Goal: Transaction & Acquisition: Purchase product/service

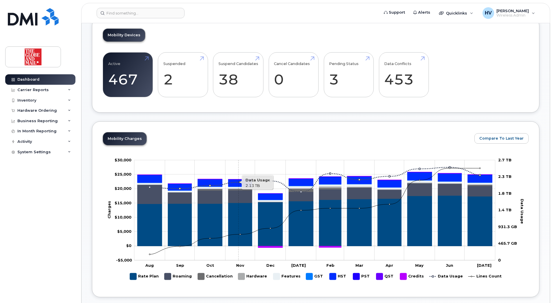
scroll to position [174, 0]
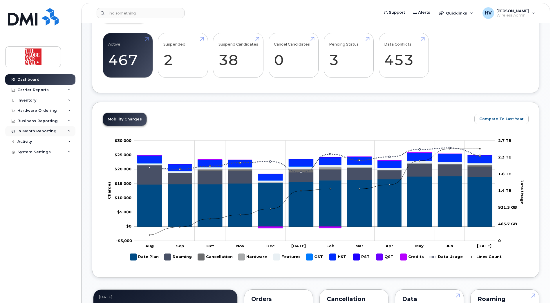
click at [15, 131] on div at bounding box center [13, 131] width 6 height 5
click at [25, 101] on div "Inventory" at bounding box center [26, 100] width 19 height 5
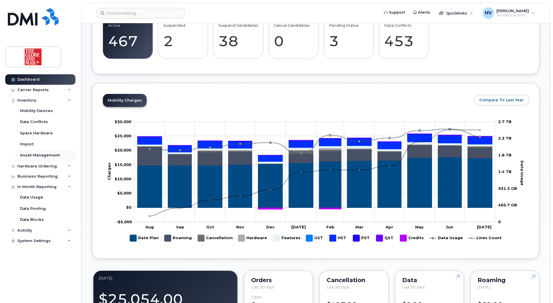
scroll to position [203, 0]
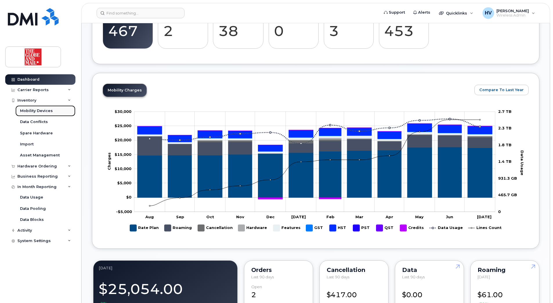
click at [35, 110] on div "Mobility Devices" at bounding box center [36, 110] width 33 height 5
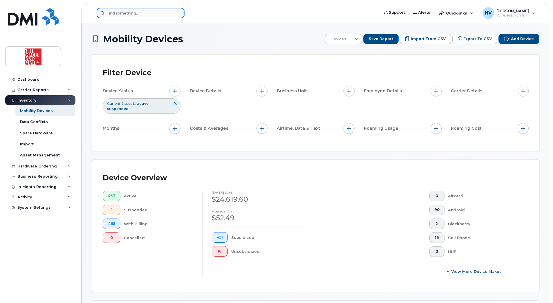
click at [129, 11] on input at bounding box center [141, 13] width 88 height 10
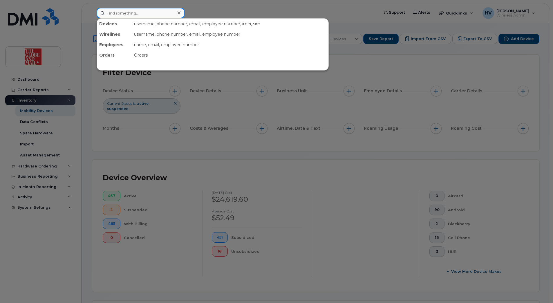
paste input "416.460.0152"
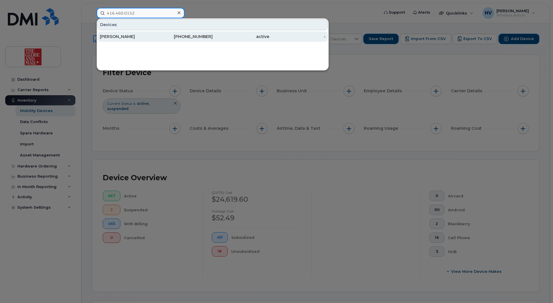
type input "416.460.0152"
click at [125, 37] on div "[PERSON_NAME]" at bounding box center [128, 37] width 57 height 6
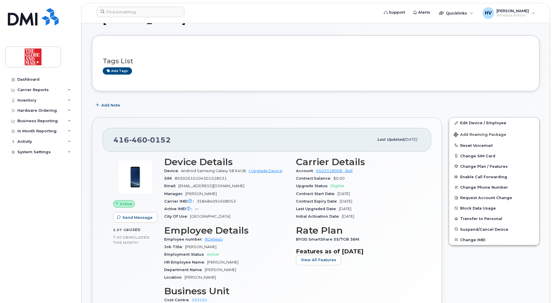
scroll to position [29, 0]
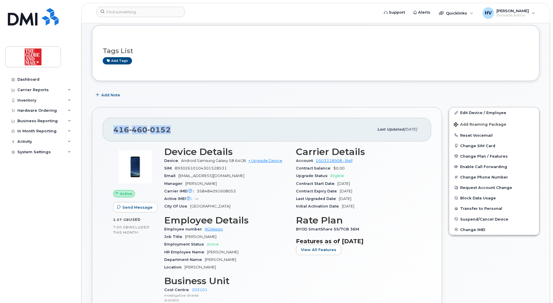
drag, startPoint x: 115, startPoint y: 130, endPoint x: 170, endPoint y: 132, distance: 55.5
click at [170, 132] on div "416 460 0152" at bounding box center [243, 129] width 260 height 12
copy span "416 460 0152"
click at [270, 160] on link "+ Upgrade Device" at bounding box center [265, 160] width 34 height 4
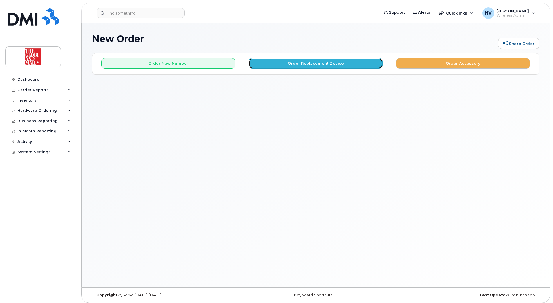
click at [286, 63] on button "Order Replacement Device" at bounding box center [316, 63] width 134 height 11
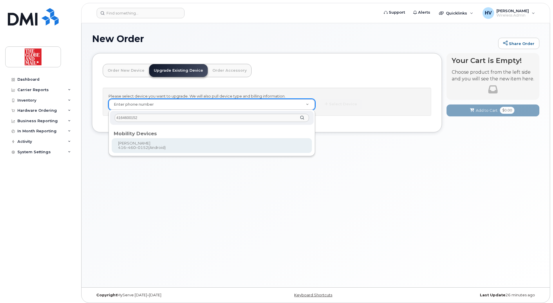
type input "4164600152"
type input "243776"
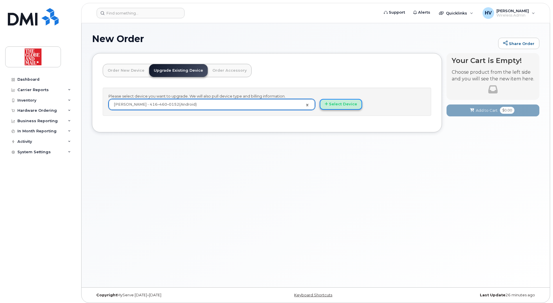
click at [338, 104] on button "Select Device" at bounding box center [341, 104] width 42 height 11
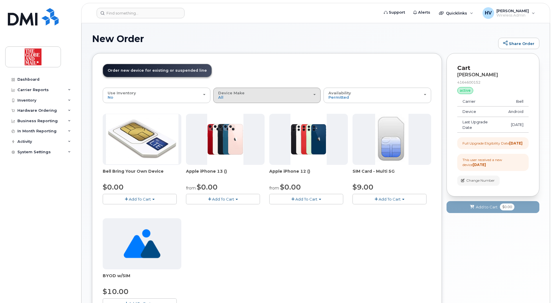
click at [313, 93] on div "Device Make All Cell Phone iPhone Unknown" at bounding box center [267, 95] width 98 height 9
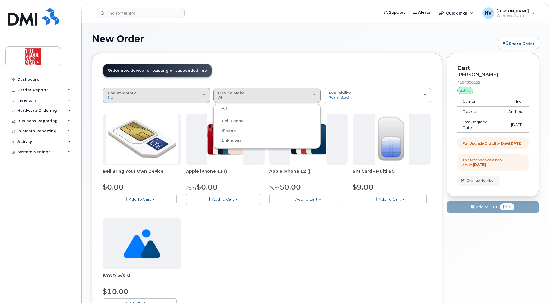
click at [201, 95] on div "Use Inventory No" at bounding box center [157, 95] width 98 height 9
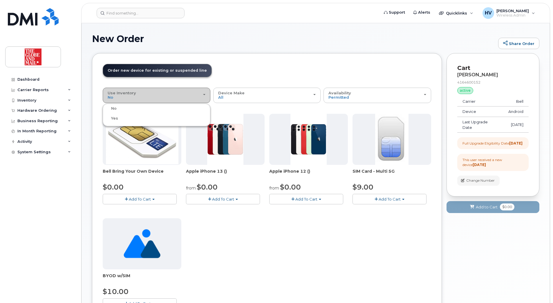
click at [201, 95] on div "Use Inventory No" at bounding box center [157, 95] width 98 height 9
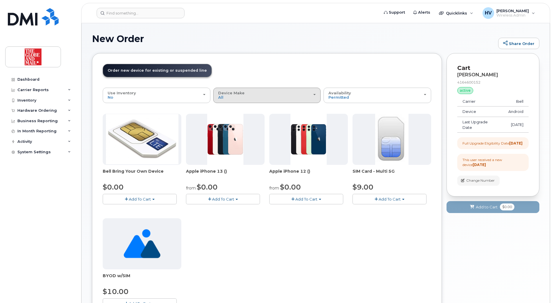
click at [311, 95] on div "Device Make All Cell Phone iPhone Unknown" at bounding box center [267, 95] width 98 height 9
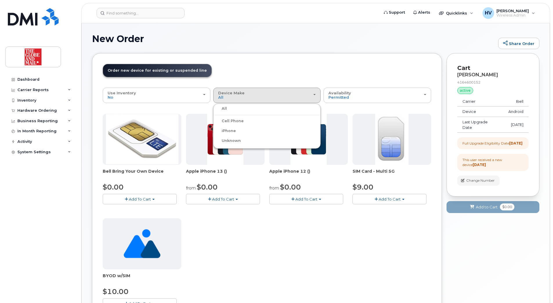
click at [227, 108] on div "All" at bounding box center [267, 108] width 105 height 7
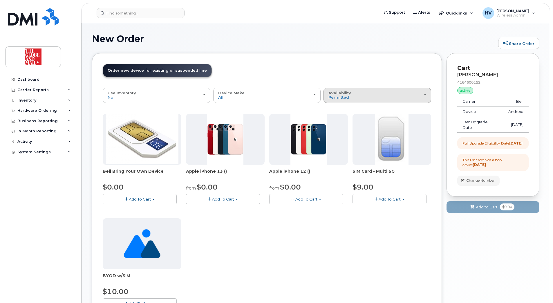
click at [424, 94] on div "Availability Permitted All" at bounding box center [377, 95] width 98 height 9
click at [334, 118] on label "All" at bounding box center [331, 118] width 12 height 7
click at [0, 0] on input "All" at bounding box center [0, 0] width 0 height 0
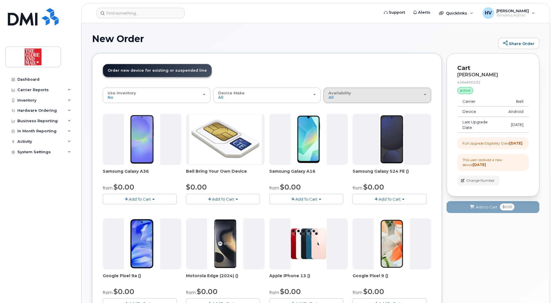
click at [424, 94] on div "Availability Permitted All" at bounding box center [377, 95] width 98 height 9
click at [344, 108] on label "Permitted" at bounding box center [338, 108] width 27 height 7
click at [0, 0] on input "Permitted" at bounding box center [0, 0] width 0 height 0
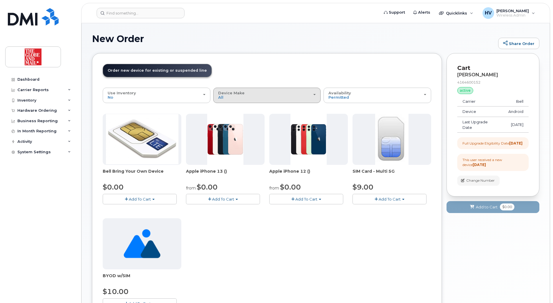
click at [245, 97] on div "Device Make All Cell Phone iPhone Unknown" at bounding box center [267, 95] width 98 height 9
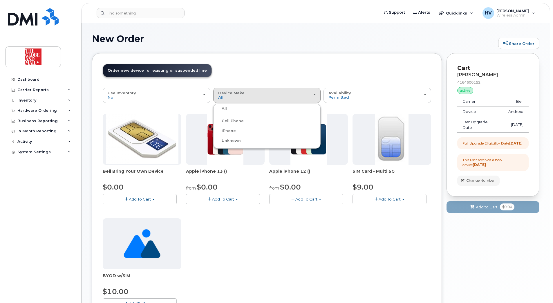
click at [228, 141] on label "Unknown" at bounding box center [228, 140] width 26 height 7
click at [0, 0] on input "Unknown" at bounding box center [0, 0] width 0 height 0
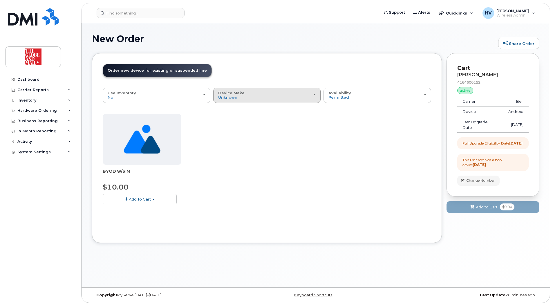
click at [242, 95] on div "Device Make All Cell Phone iPhone Unknown" at bounding box center [267, 95] width 98 height 9
click at [225, 109] on label "All" at bounding box center [221, 108] width 12 height 7
click at [0, 0] on input "All" at bounding box center [0, 0] width 0 height 0
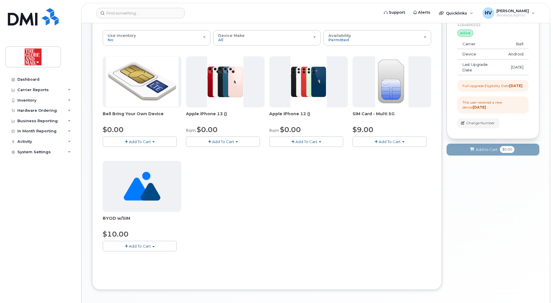
scroll to position [58, 0]
click at [26, 97] on div "Inventory" at bounding box center [40, 100] width 70 height 10
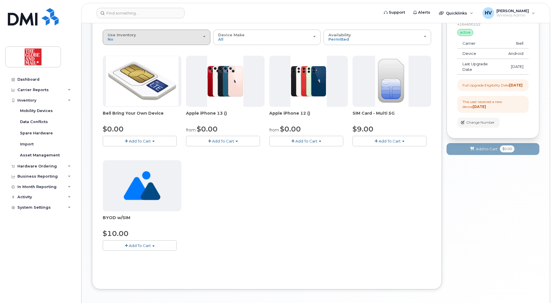
click at [204, 37] on span "button" at bounding box center [204, 36] width 2 height 1
click at [114, 61] on label "Yes" at bounding box center [111, 60] width 14 height 7
click at [0, 0] on input "Yes" at bounding box center [0, 0] width 0 height 0
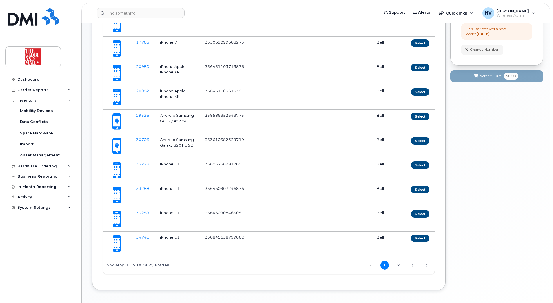
scroll to position [145, 0]
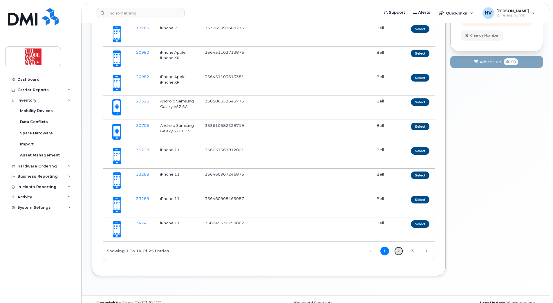
click at [394, 251] on link "2" at bounding box center [398, 251] width 9 height 9
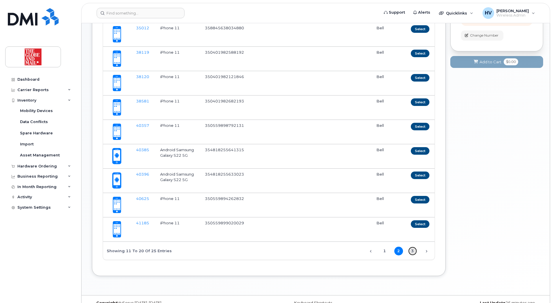
click at [408, 250] on link "3" at bounding box center [412, 251] width 9 height 9
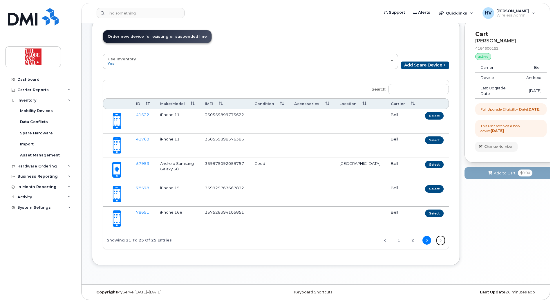
click at [436, 239] on link "Next" at bounding box center [440, 240] width 9 height 9
click at [409, 239] on link "2" at bounding box center [413, 240] width 9 height 9
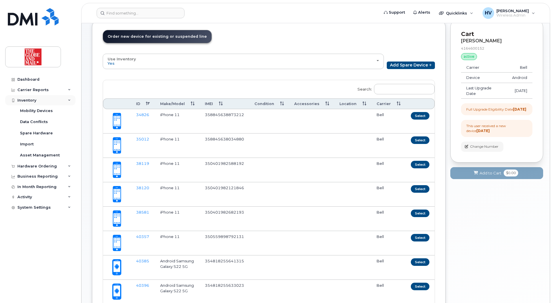
click at [28, 100] on div "Inventory" at bounding box center [26, 100] width 19 height 5
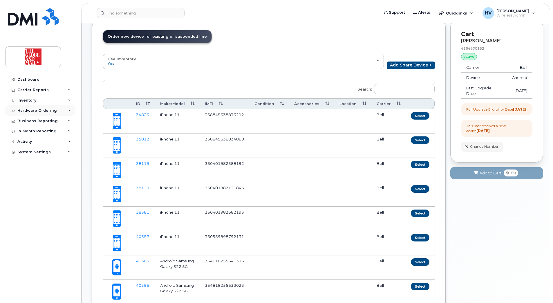
click at [34, 111] on div "Hardware Ordering" at bounding box center [36, 110] width 39 height 5
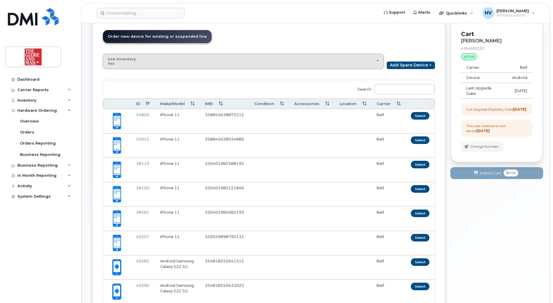
click at [202, 59] on div "Use Inventory Yes" at bounding box center [243, 61] width 271 height 9
click at [113, 75] on label "No" at bounding box center [110, 74] width 12 height 7
click at [0, 0] on input "No" at bounding box center [0, 0] width 0 height 0
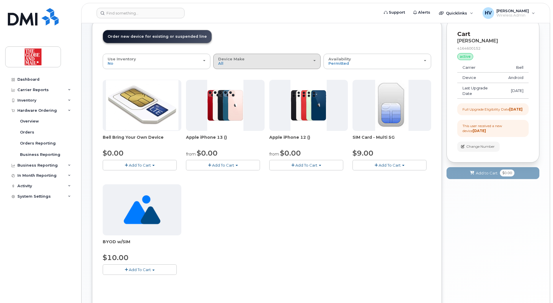
click at [229, 59] on span "Device Make" at bounding box center [231, 59] width 26 height 5
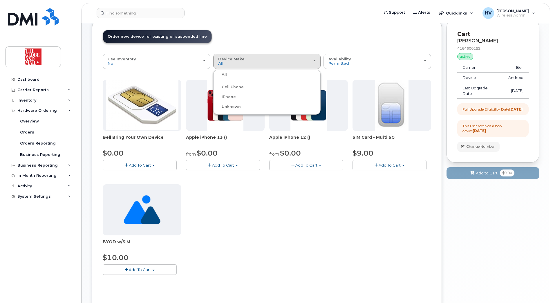
click at [227, 75] on div "All" at bounding box center [267, 74] width 105 height 7
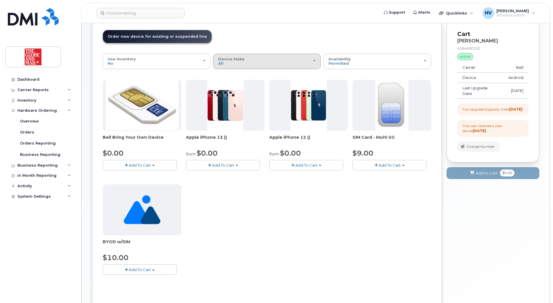
click at [315, 60] on span "button" at bounding box center [314, 60] width 2 height 1
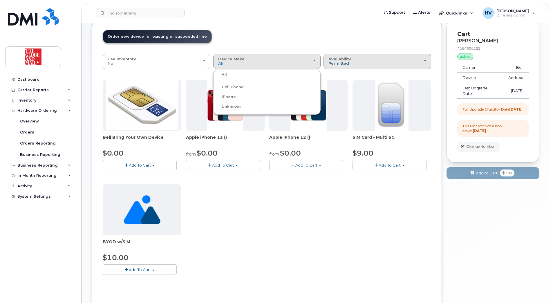
click at [347, 64] on span "Permitted" at bounding box center [338, 63] width 21 height 5
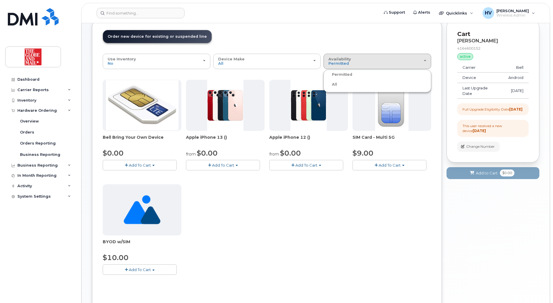
click at [335, 84] on label "All" at bounding box center [331, 84] width 12 height 7
click at [0, 0] on input "All" at bounding box center [0, 0] width 0 height 0
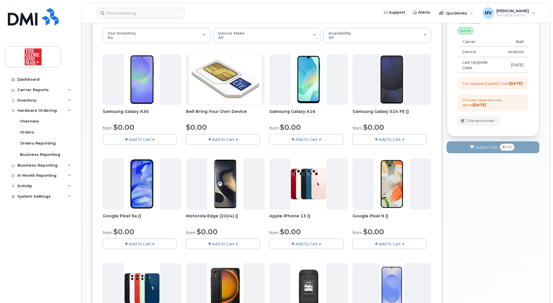
scroll to position [0, 0]
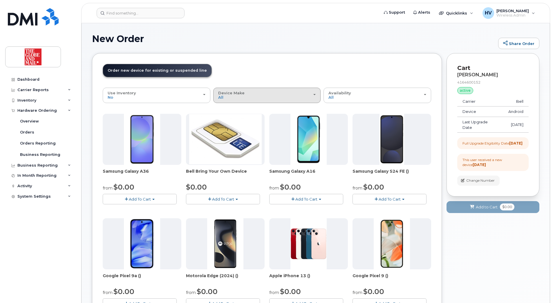
click at [309, 94] on div "Device Make All Android Cell Phone HUB iPhone Unknown" at bounding box center [267, 95] width 98 height 9
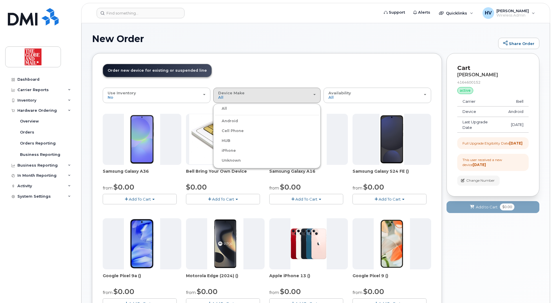
click at [234, 120] on label "Android" at bounding box center [226, 121] width 23 height 7
click at [0, 0] on input "Android" at bounding box center [0, 0] width 0 height 0
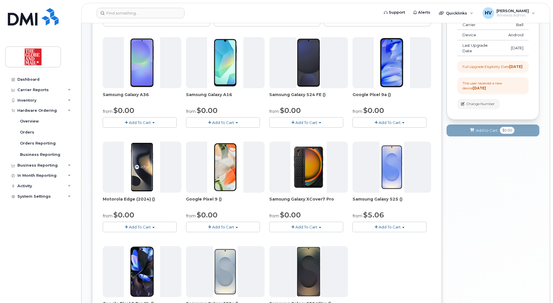
scroll to position [87, 0]
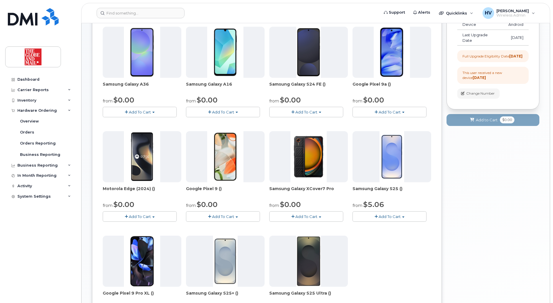
click at [385, 216] on span "Add To Cart" at bounding box center [390, 216] width 22 height 5
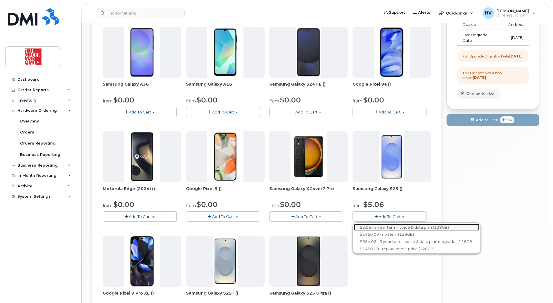
click at [383, 227] on link "$5.06 - 3 year term - voice & data plan (128GB)" at bounding box center [416, 227] width 125 height 7
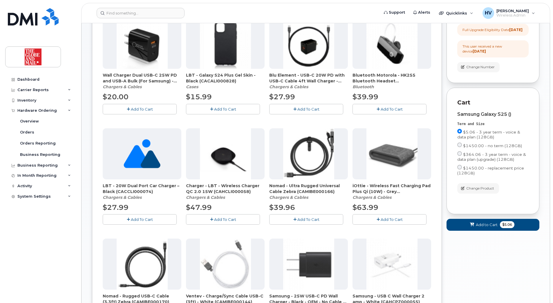
scroll to position [58, 0]
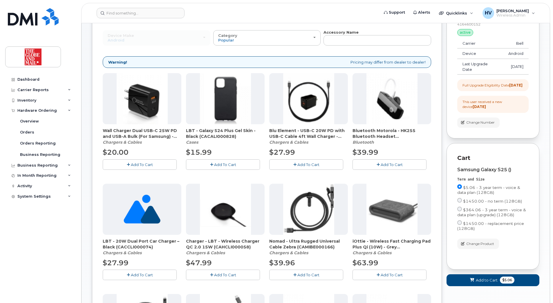
click at [139, 164] on span "Add To Cart" at bounding box center [142, 164] width 22 height 5
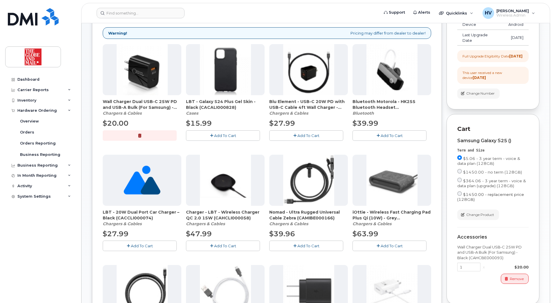
scroll to position [145, 0]
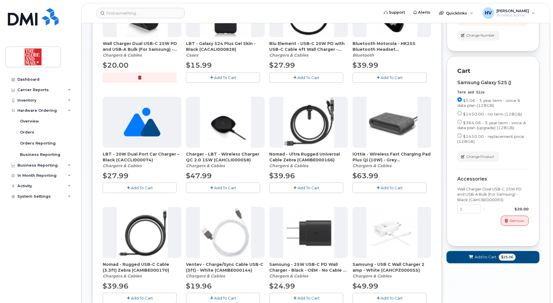
click at [482, 260] on span "Add to Cart" at bounding box center [486, 257] width 22 height 6
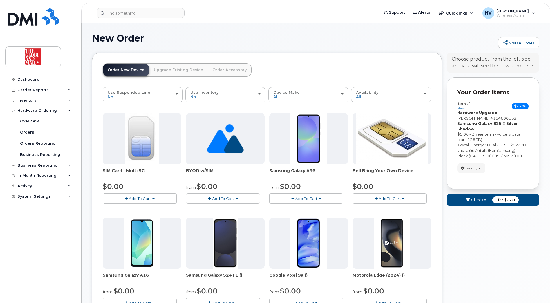
scroll to position [0, 0]
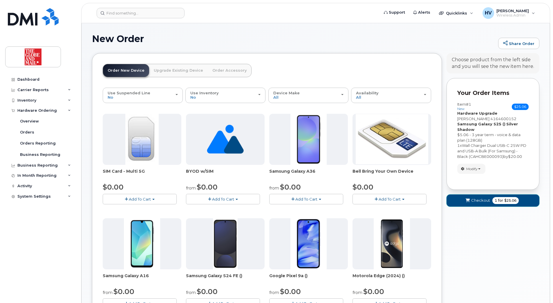
click at [479, 199] on span "Checkout" at bounding box center [480, 201] width 19 height 6
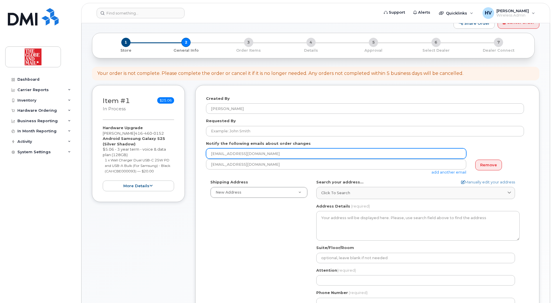
scroll to position [29, 0]
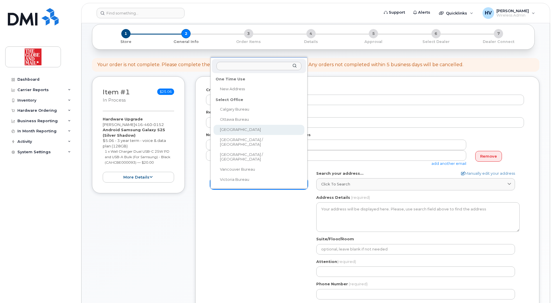
select select
type textarea "351 King St E. Toronto Ontario M5A 1L1"
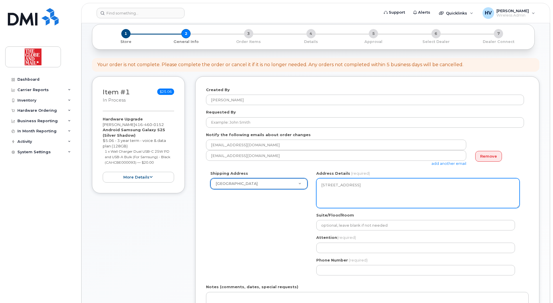
click at [393, 196] on textarea "351 King St E. Toronto Ontario M5A 1L1" at bounding box center [417, 193] width 203 height 30
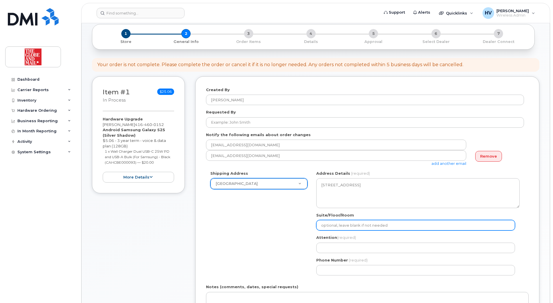
click at [401, 225] on input "Suite/Floor/Room" at bounding box center [415, 225] width 199 height 10
drag, startPoint x: 454, startPoint y: 224, endPoint x: 444, endPoint y: 225, distance: 9.3
click at [453, 224] on input "Suite/Floor/Room" at bounding box center [415, 225] width 199 height 10
click at [371, 225] on input "Suite/Floor/Room" at bounding box center [415, 225] width 199 height 10
select select
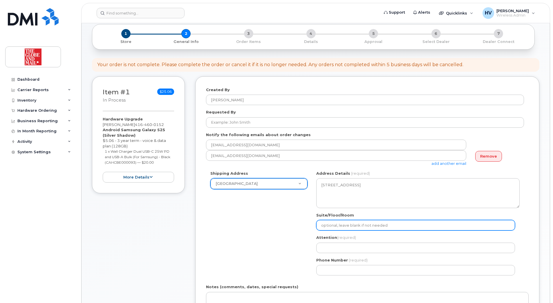
type input "1"
select select
click at [364, 229] on input "16" at bounding box center [415, 225] width 199 height 10
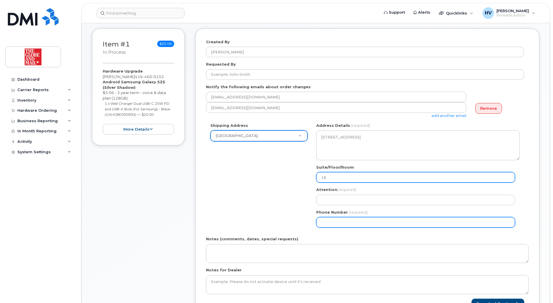
scroll to position [87, 0]
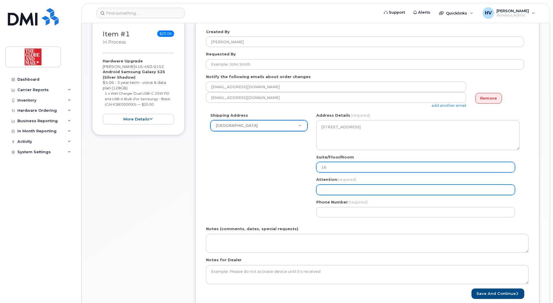
type input "16"
click at [334, 189] on input "Attention (required)" at bounding box center [415, 190] width 199 height 10
select select
type input "i"
select select
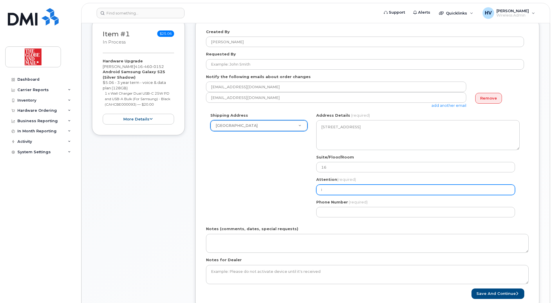
type input "it"
select select
type input "its"
select select
type input "itsu"
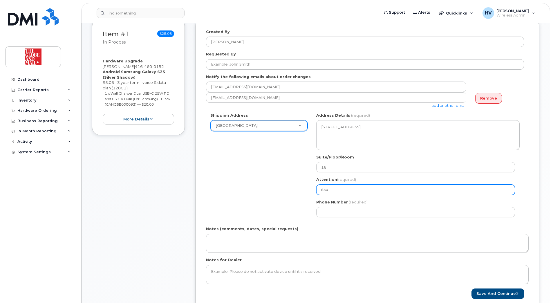
select select
type input "itsup"
select select
type input "itsupp"
select select
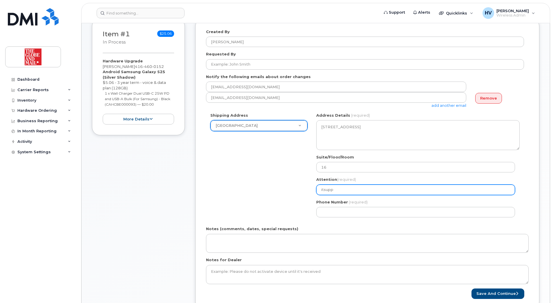
type input "itsuppo"
select select
type input "itsuppor"
select select
type input "itsupport"
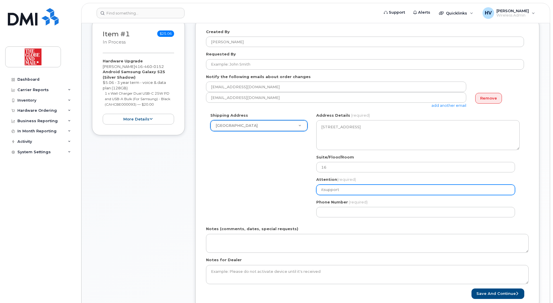
select select
type input "itsupport@"
select select
type input "itsupport@g"
select select
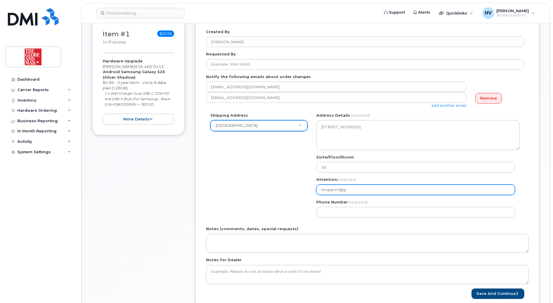
type input "itsupport@gl"
select select
type input "itsupport@glo"
select select
type input "itsupport@glob"
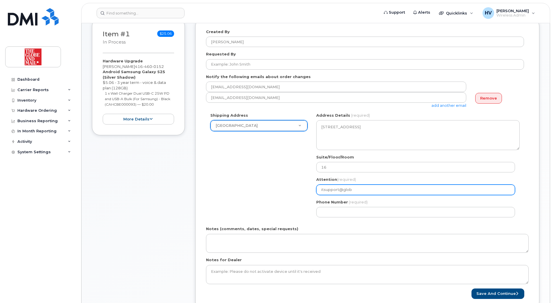
select select
type input "itsupport@globe"
select select
type input "itsupport@globen"
select select
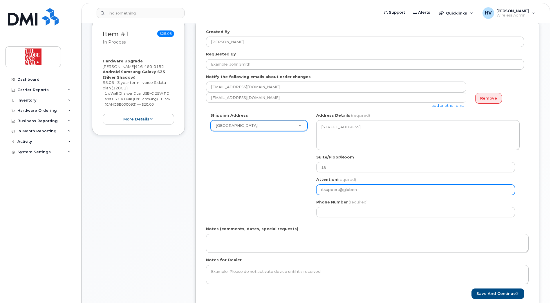
type input "itsupport@globend"
select select
type input "itsupport@globendm"
select select
type input "itsupport@globendma"
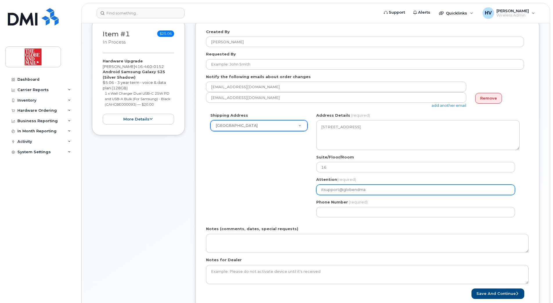
select select
type input "itsupport@globendmai"
select select
type input "itsupport@globendmail"
select select
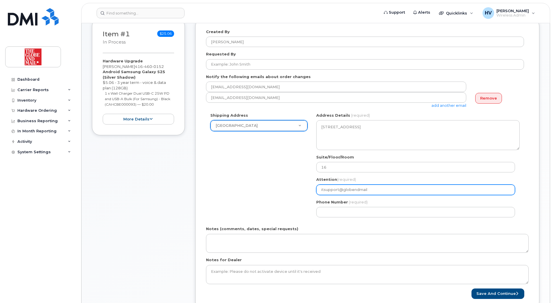
type input "itsupport@globendmail."
select select
type input "itsupport@globendmail.c"
select select
type input "itsupport@globendmail.co"
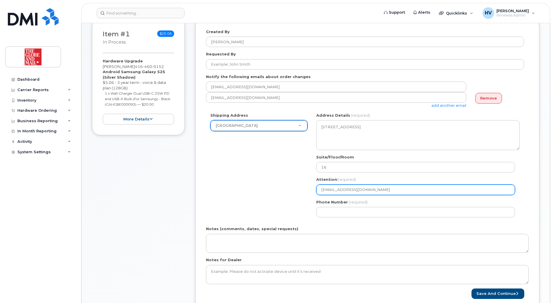
select select
type input "[EMAIL_ADDRESS][DOMAIN_NAME]"
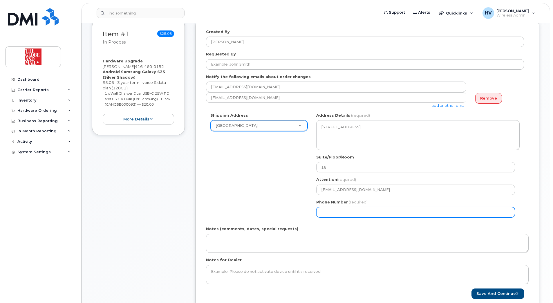
click at [353, 212] on input "Phone Number" at bounding box center [415, 212] width 199 height 10
type input "4164584251"
select select
click at [352, 212] on input "4164584251" at bounding box center [415, 212] width 199 height 10
select select
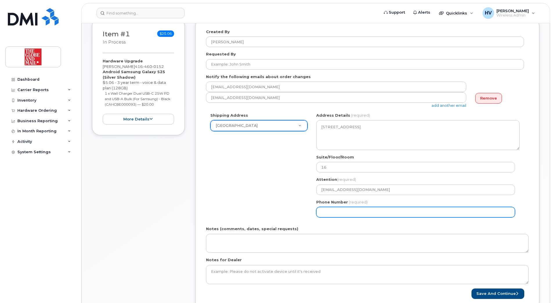
click at [339, 213] on input "Phone Number" at bounding box center [415, 212] width 199 height 10
click at [352, 209] on input "Phone Number" at bounding box center [415, 212] width 199 height 10
type input "1"
type input "416"
click at [330, 214] on input "4585297" at bounding box center [415, 212] width 199 height 10
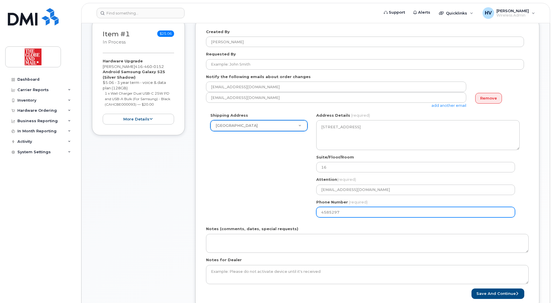
click at [323, 213] on input "4585297" at bounding box center [415, 212] width 199 height 10
click at [323, 211] on input "4585297" at bounding box center [415, 212] width 199 height 10
click at [321, 213] on input "4585297" at bounding box center [415, 212] width 199 height 10
type input "414585297"
select select
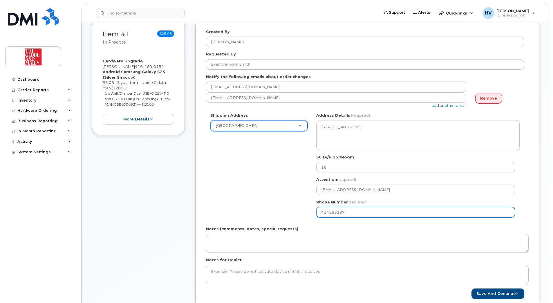
type input "4164585297"
select select
type input "416585297"
select select
click at [351, 212] on input "4164585297" at bounding box center [415, 212] width 199 height 10
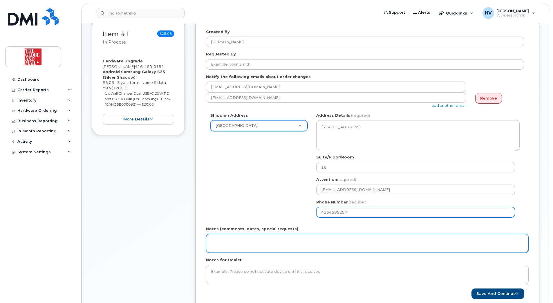
type input "4164585297"
click at [286, 245] on textarea "Notes (comments, dates, special requests)" at bounding box center [367, 243] width 323 height 19
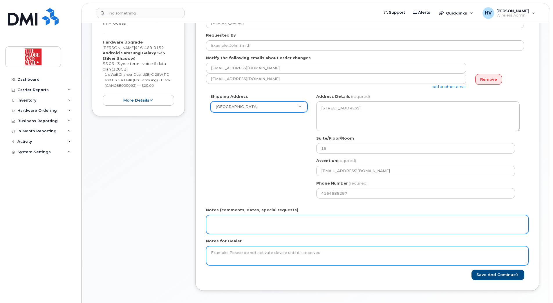
scroll to position [116, 0]
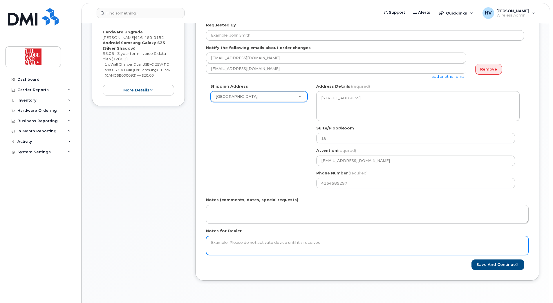
click at [267, 242] on textarea "Notes for Dealer" at bounding box center [367, 245] width 323 height 19
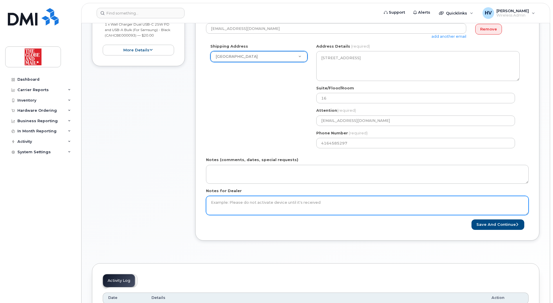
scroll to position [174, 0]
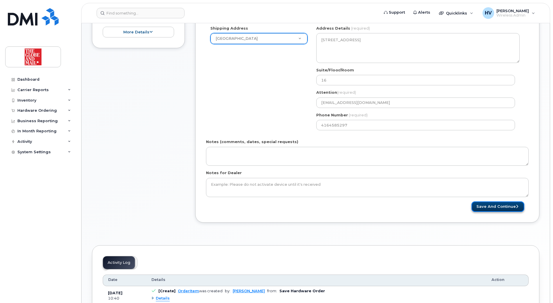
click at [499, 206] on button "Save and Continue" at bounding box center [498, 206] width 53 height 11
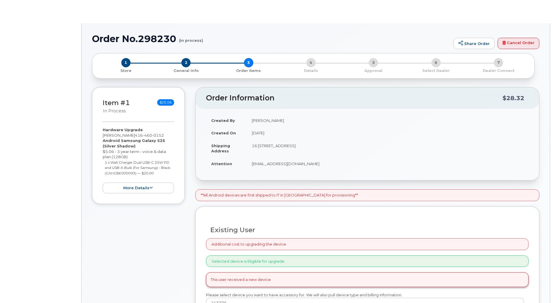
type input "[PERSON_NAME]"
select select "90317"
radio input "true"
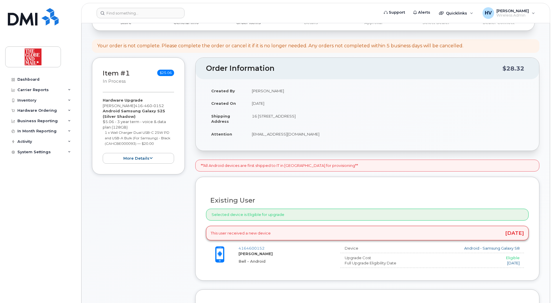
scroll to position [58, 0]
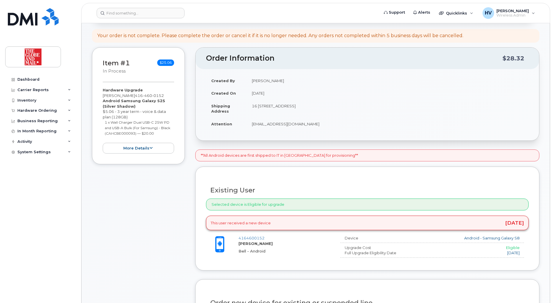
click at [286, 205] on div "Selected device is Eligible for upgrade" at bounding box center [367, 204] width 323 height 12
click at [271, 205] on div "Selected device is Eligible for upgrade" at bounding box center [367, 204] width 323 height 12
click at [469, 206] on div "Selected device is Eligible for upgrade" at bounding box center [367, 204] width 323 height 12
click at [413, 158] on div "**All Android devices are first shipped to IT in [GEOGRAPHIC_DATA] for provisio…" at bounding box center [367, 155] width 344 height 12
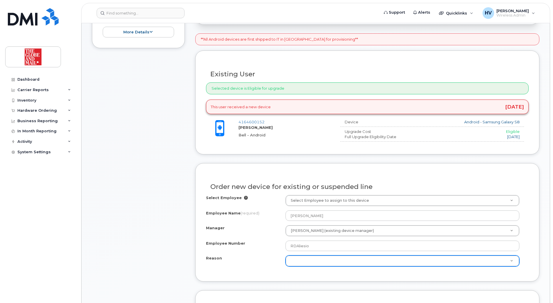
scroll to position [203, 0]
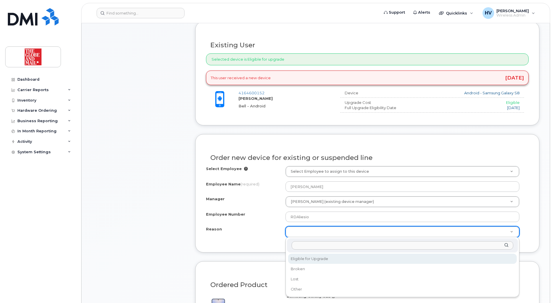
select select "eligible_for_upgrade"
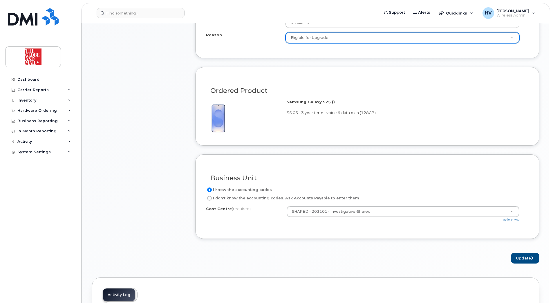
scroll to position [406, 0]
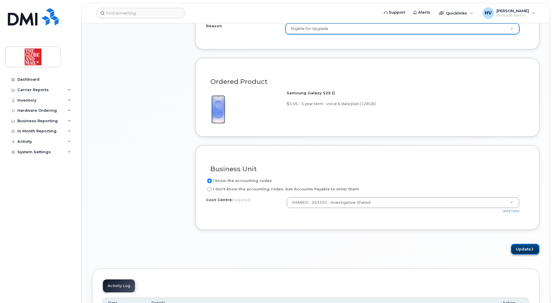
click at [520, 248] on button "Update" at bounding box center [525, 249] width 28 height 11
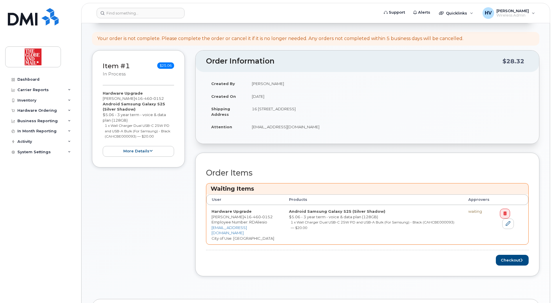
scroll to position [87, 0]
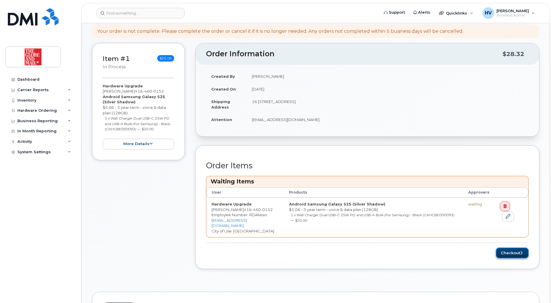
click at [509, 252] on button "Checkout" at bounding box center [512, 253] width 33 height 11
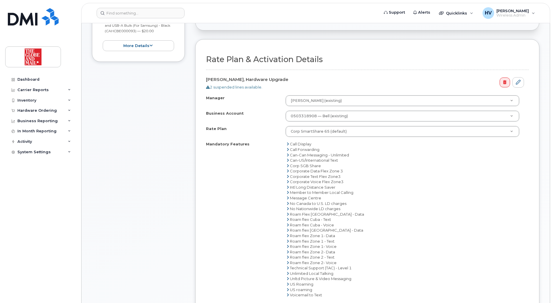
scroll to position [203, 0]
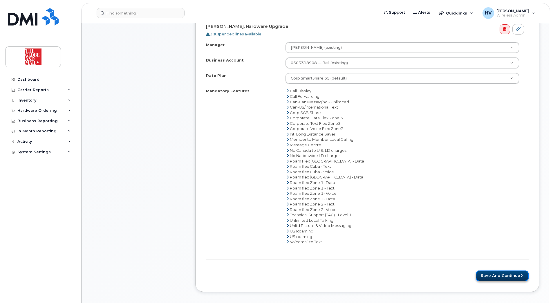
click at [503, 275] on button "Save and Continue" at bounding box center [502, 275] width 53 height 11
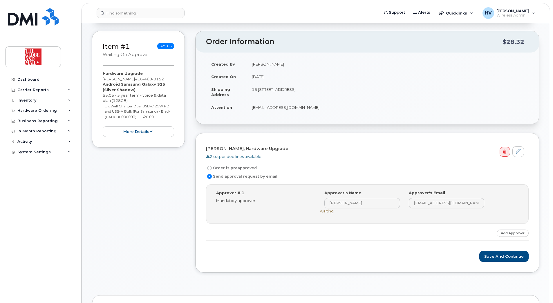
scroll to position [58, 0]
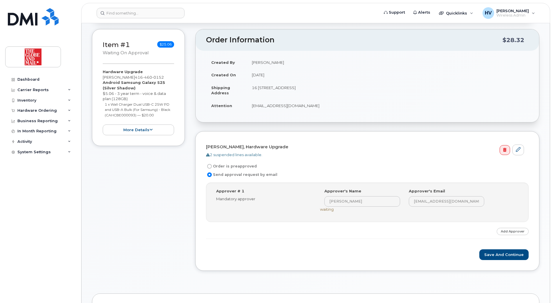
click at [210, 165] on input "Order is preapproved" at bounding box center [209, 166] width 5 height 5
radio input "true"
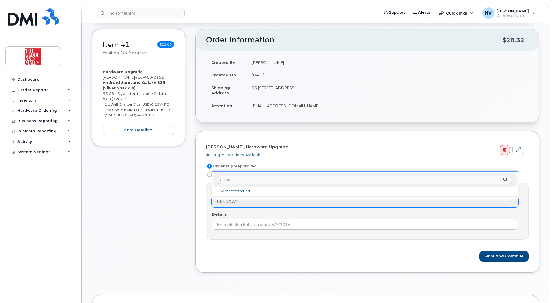
click at [254, 183] on input "vherre" at bounding box center [365, 180] width 294 height 8
click at [227, 178] on input "vherre" at bounding box center [365, 180] width 294 height 8
click at [241, 178] on input "vherre" at bounding box center [365, 180] width 294 height 8
drag, startPoint x: 240, startPoint y: 178, endPoint x: 214, endPoint y: 177, distance: 26.4
click at [214, 177] on div "Approver vherre" at bounding box center [365, 180] width 304 height 14
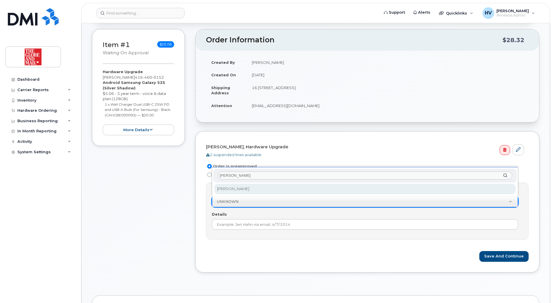
drag, startPoint x: 307, startPoint y: 174, endPoint x: 312, endPoint y: 170, distance: 6.3
click at [308, 172] on input "victor herrera" at bounding box center [365, 175] width 294 height 8
type input "victor herrera"
select select "90381"
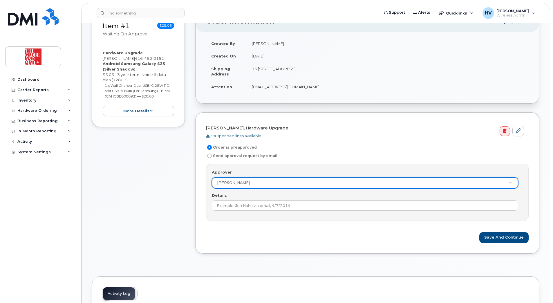
scroll to position [87, 0]
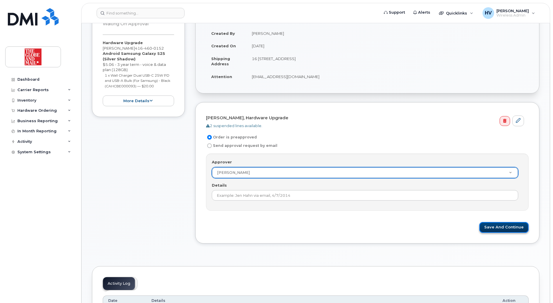
click at [502, 227] on button "Save and Continue" at bounding box center [503, 227] width 49 height 11
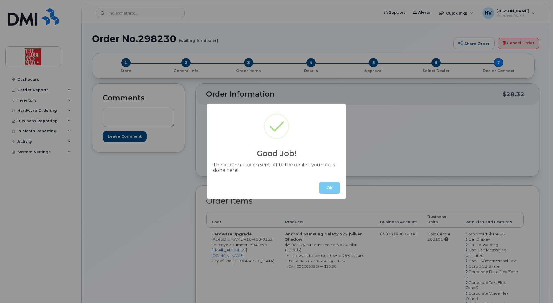
click at [329, 189] on button "OK" at bounding box center [329, 188] width 20 height 12
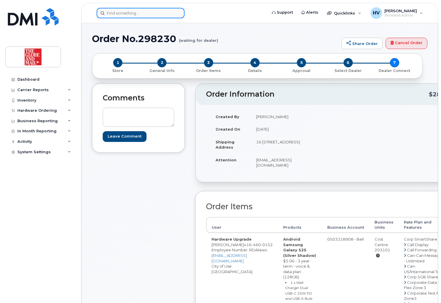
click at [111, 13] on input at bounding box center [141, 13] width 88 height 10
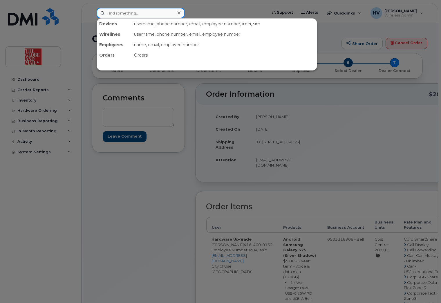
paste input "[PERSON_NAME]"
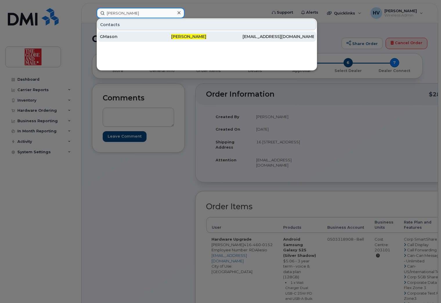
type input "[PERSON_NAME]"
click at [118, 37] on div "GMason" at bounding box center [135, 37] width 71 height 6
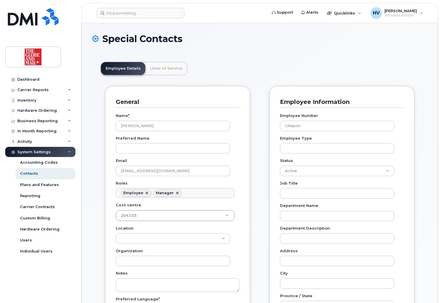
scroll to position [17, 0]
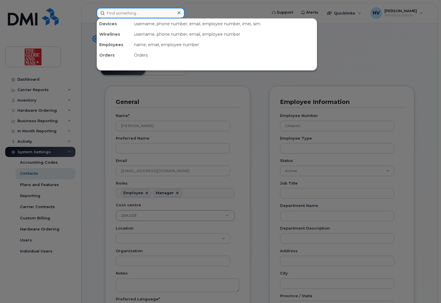
click at [108, 11] on input at bounding box center [141, 13] width 88 height 10
paste input "[PERSON_NAME]"
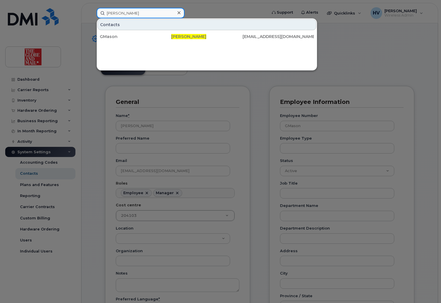
drag, startPoint x: 109, startPoint y: 13, endPoint x: 112, endPoint y: 19, distance: 6.2
click at [109, 13] on input "[PERSON_NAME]" at bounding box center [141, 13] width 88 height 10
click at [137, 12] on input "GMason" at bounding box center [141, 13] width 88 height 10
click at [138, 11] on input "GMason" at bounding box center [141, 13] width 88 height 10
type input "Mason"
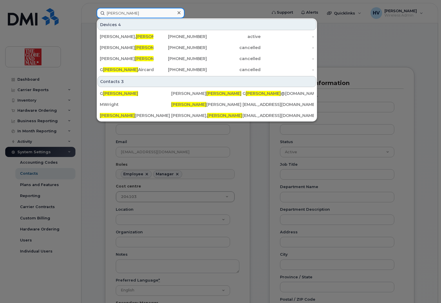
scroll to position [29, 0]
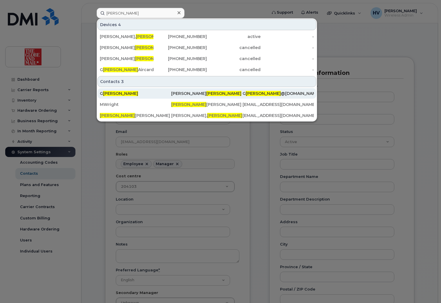
click at [113, 93] on span "Mason" at bounding box center [120, 93] width 35 height 5
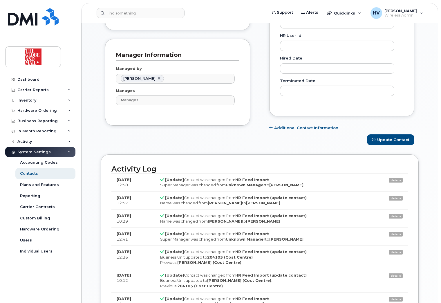
scroll to position [319, 0]
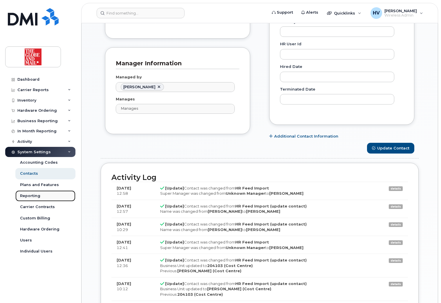
click at [30, 193] on div "Reporting" at bounding box center [30, 195] width 20 height 5
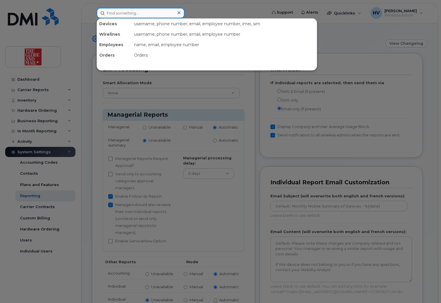
click at [128, 15] on input at bounding box center [141, 13] width 88 height 10
paste input "[PERSON_NAME]"
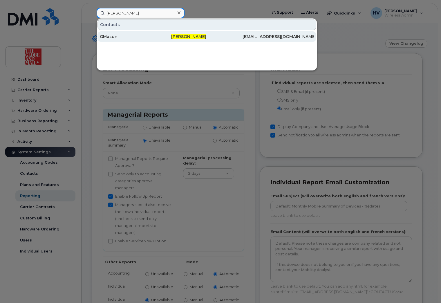
type input "[PERSON_NAME]"
click at [116, 36] on div "GMason" at bounding box center [135, 37] width 71 height 6
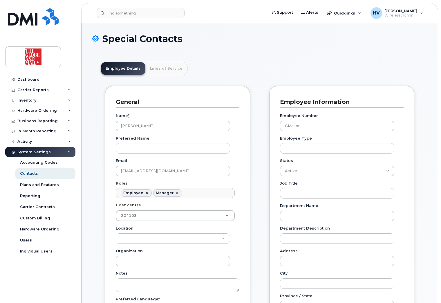
scroll to position [17, 0]
click at [28, 79] on div "Dashboard" at bounding box center [28, 79] width 22 height 5
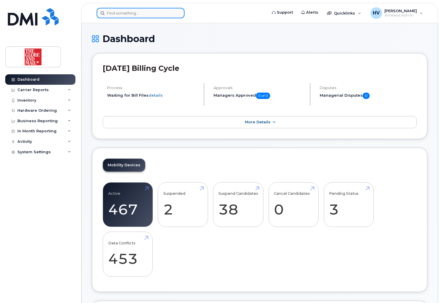
click at [125, 10] on input at bounding box center [141, 13] width 88 height 10
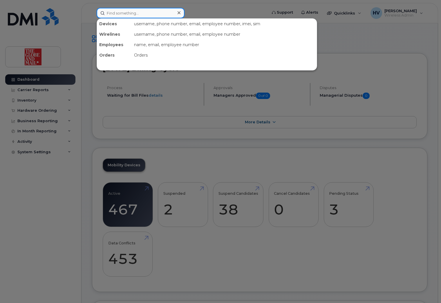
paste input "[PERSON_NAME]"
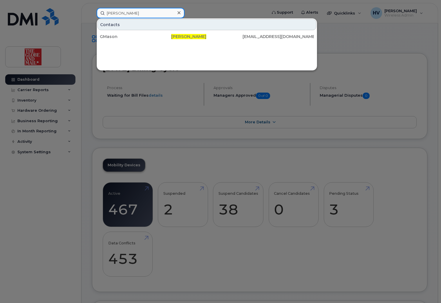
drag, startPoint x: 116, startPoint y: 13, endPoint x: 140, endPoint y: 11, distance: 24.5
click at [140, 11] on input "[PERSON_NAME]" at bounding box center [141, 13] width 88 height 10
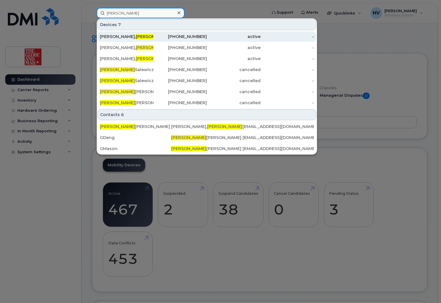
type input "Gary"
click at [188, 34] on div "604-787-3282" at bounding box center [181, 37] width 54 height 6
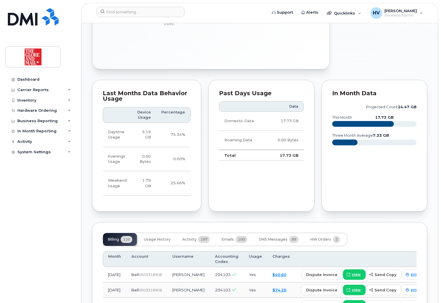
scroll to position [348, 0]
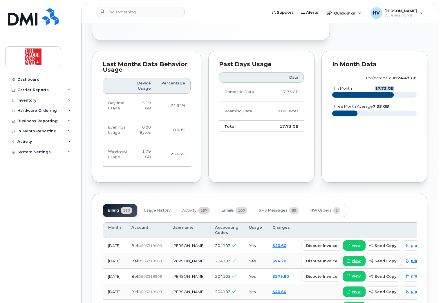
drag, startPoint x: 376, startPoint y: 83, endPoint x: 393, endPoint y: 80, distance: 17.4
click at [393, 80] on icon "projected count 24.47 GB this month 17.73 GB three month average 7.33 GB" at bounding box center [374, 98] width 85 height 52
copy text "17.73 GB"
